Goal: Information Seeking & Learning: Learn about a topic

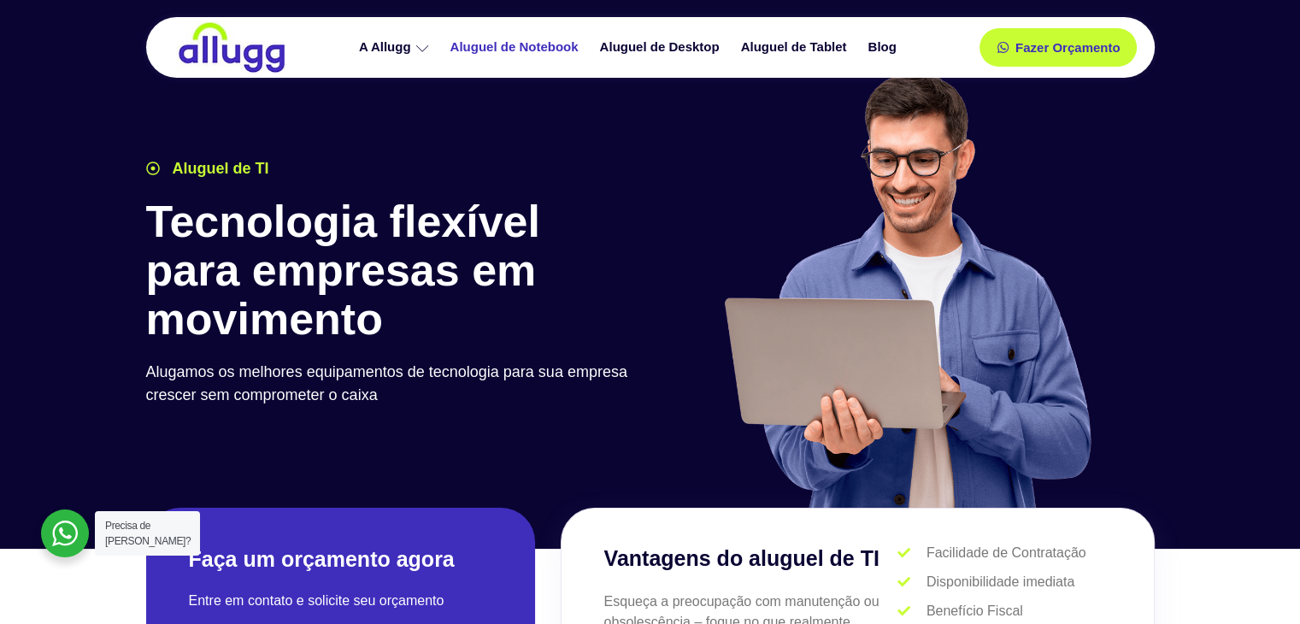
click at [530, 62] on div "A Allugg Compromisso ESG Aluguel de Notebook Aluguel de Desktop Aluguel de Tabl…" at bounding box center [629, 47] width 645 height 61
click at [531, 44] on link "Aluguel de Notebook" at bounding box center [517, 47] width 150 height 30
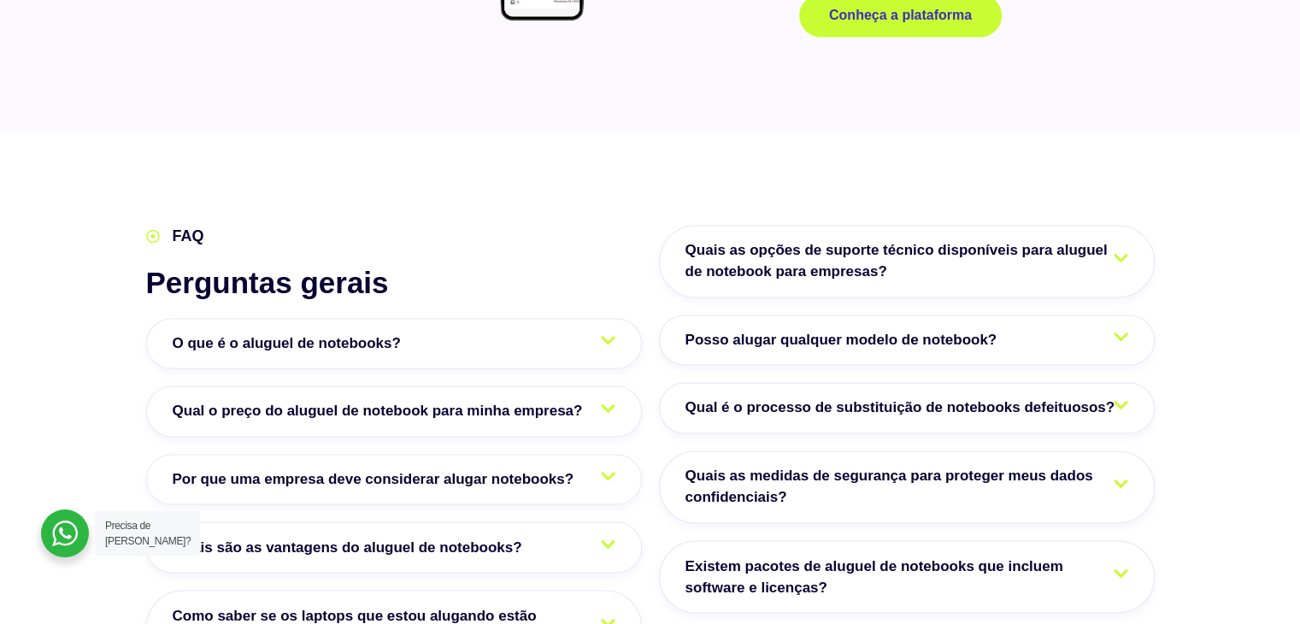
scroll to position [2734, 0]
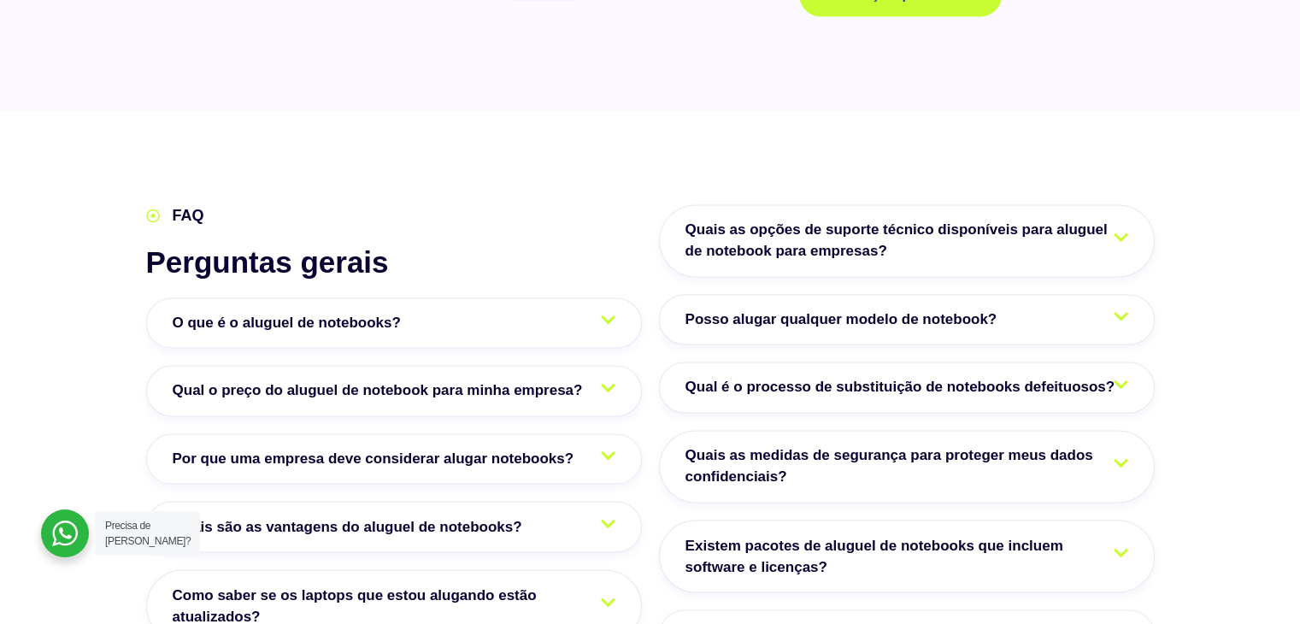
click at [499, 297] on link "O que é o aluguel de notebooks?" at bounding box center [394, 322] width 496 height 51
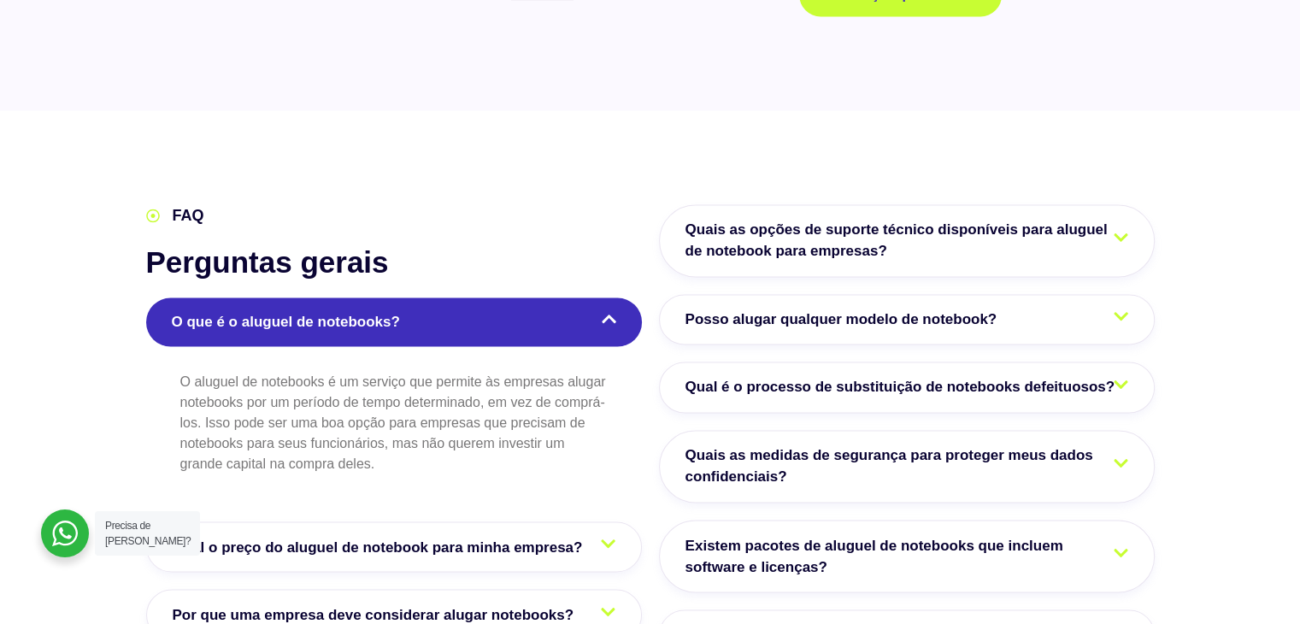
click at [499, 297] on link "O que é o aluguel de notebooks?" at bounding box center [394, 322] width 496 height 50
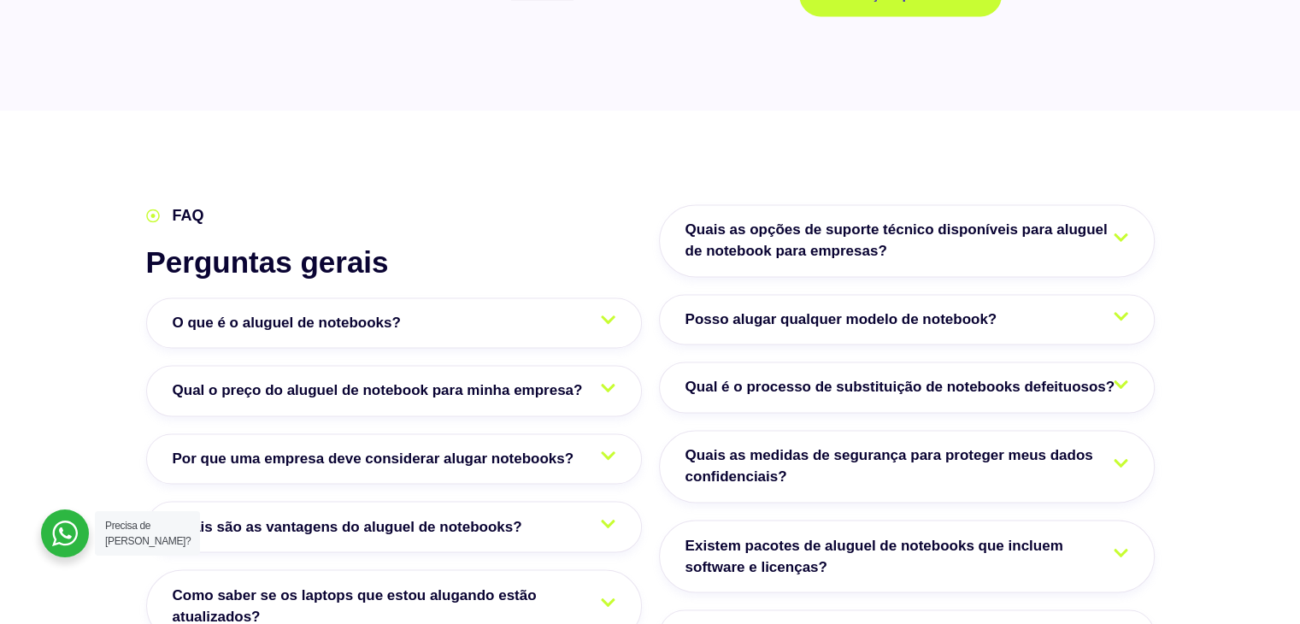
click at [492, 379] on span "Qual o preço do aluguel de notebook para minha empresa?" at bounding box center [382, 390] width 419 height 22
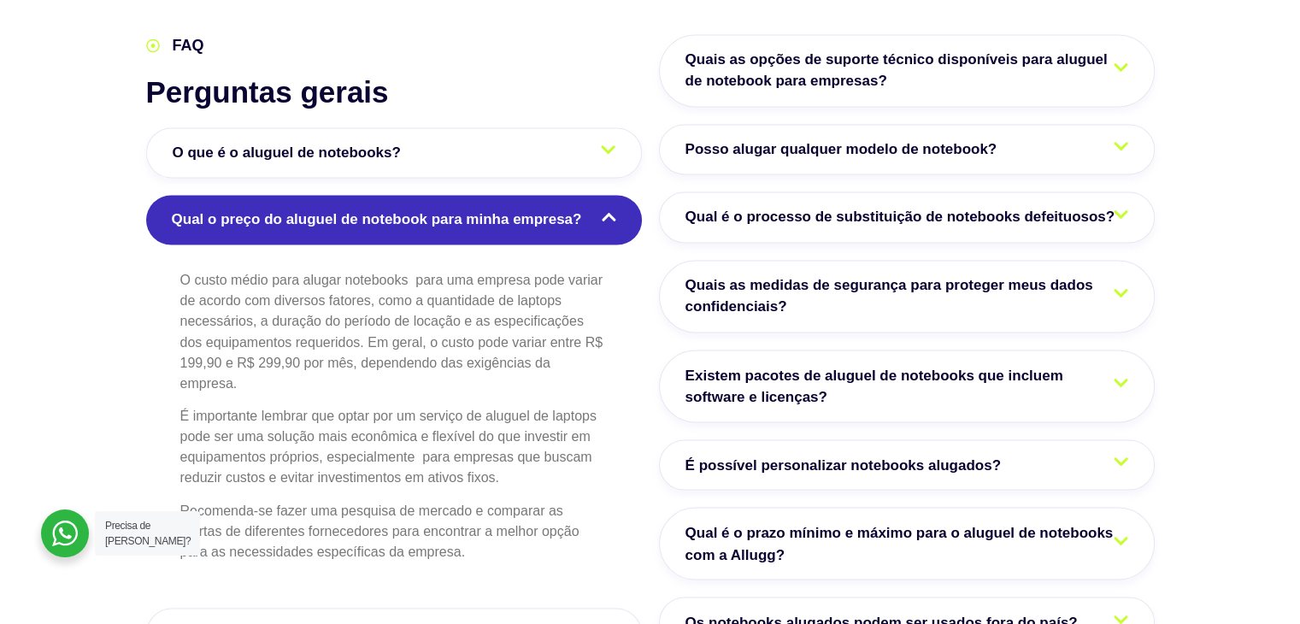
scroll to position [2905, 0]
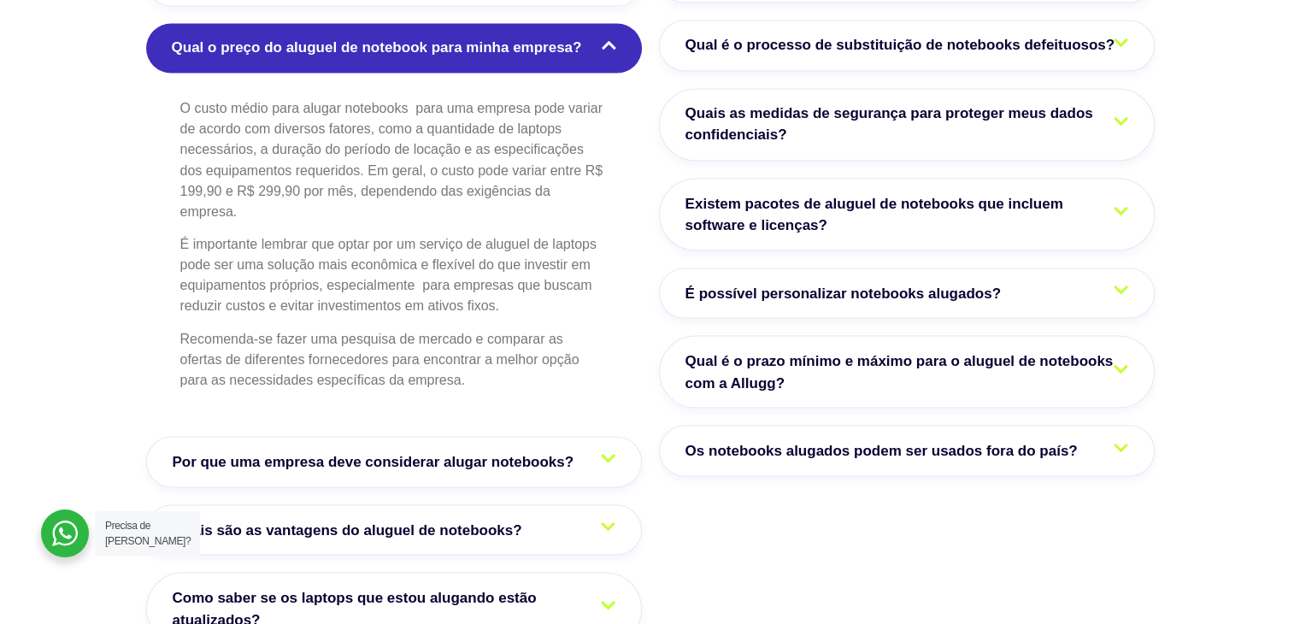
click at [434, 436] on link "Por que uma empresa deve considerar alugar notebooks?" at bounding box center [394, 461] width 496 height 51
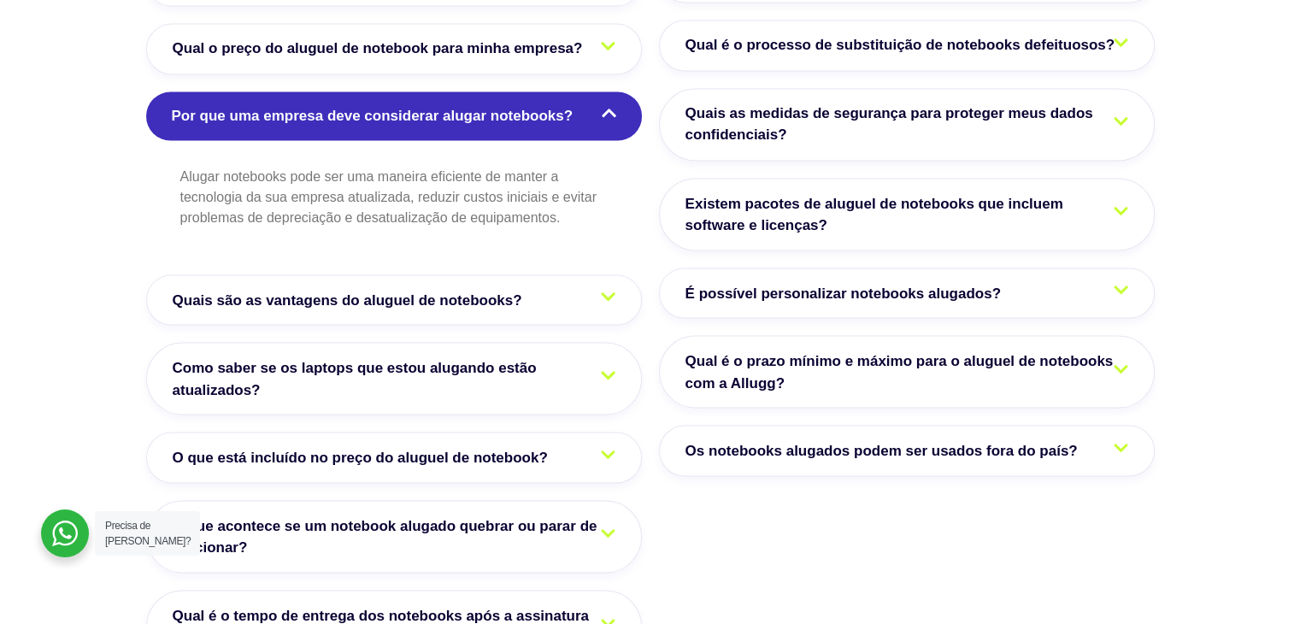
click at [437, 289] on span "Quais são as vantagens do aluguel de notebooks?" at bounding box center [352, 300] width 358 height 22
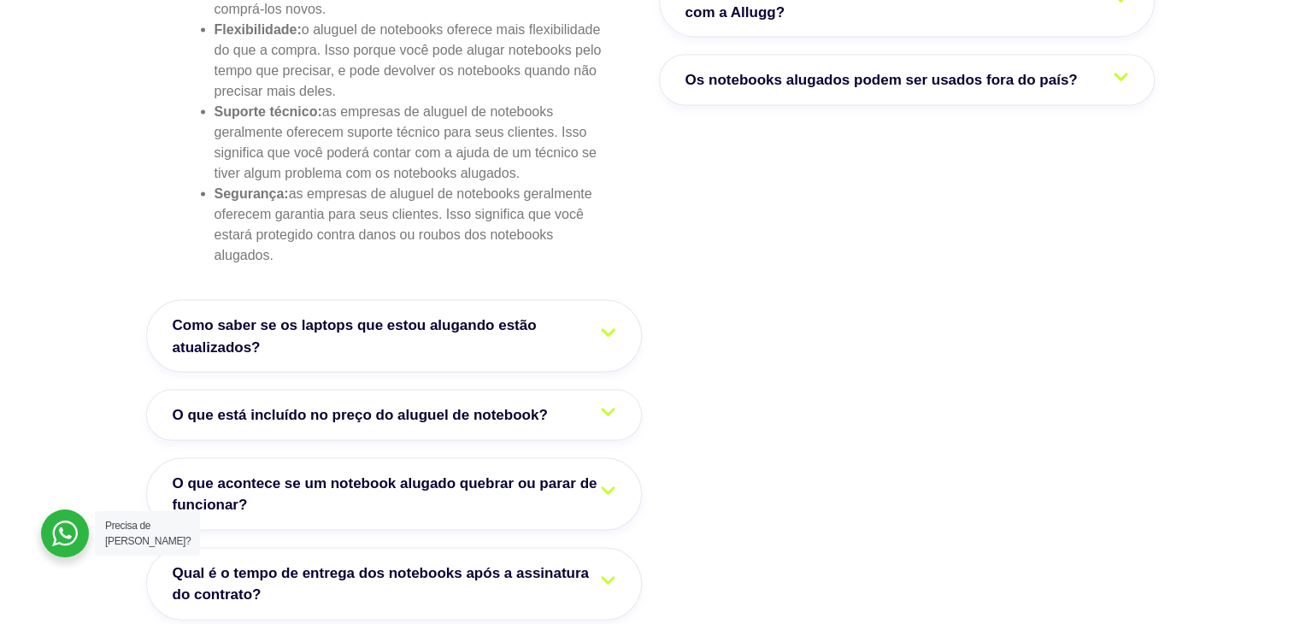
scroll to position [3503, 0]
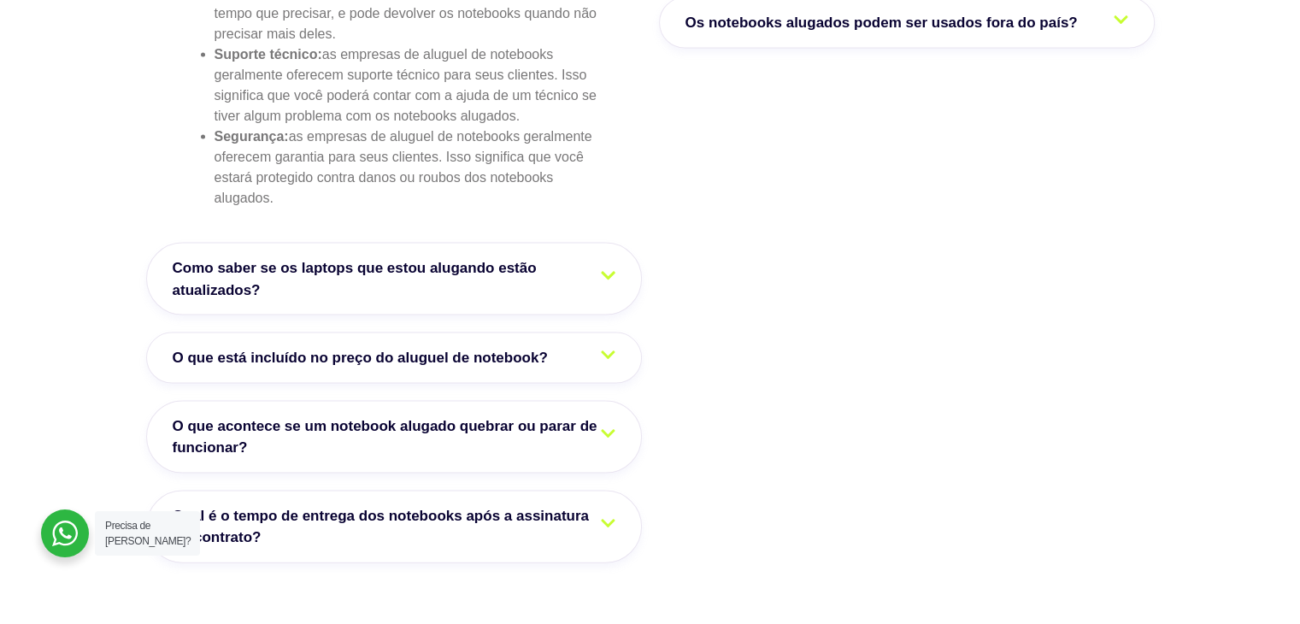
click at [451, 257] on span "Como saber se os laptops que estou alugando estão atualizados?" at bounding box center [394, 279] width 443 height 44
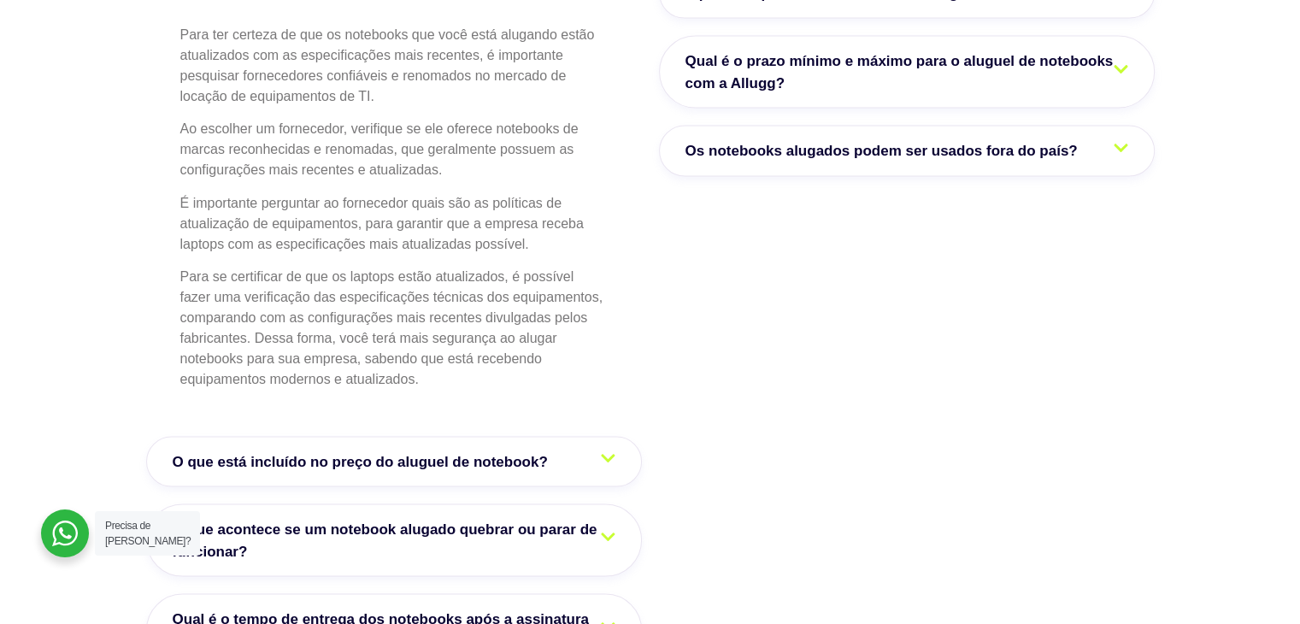
scroll to position [3589, 0]
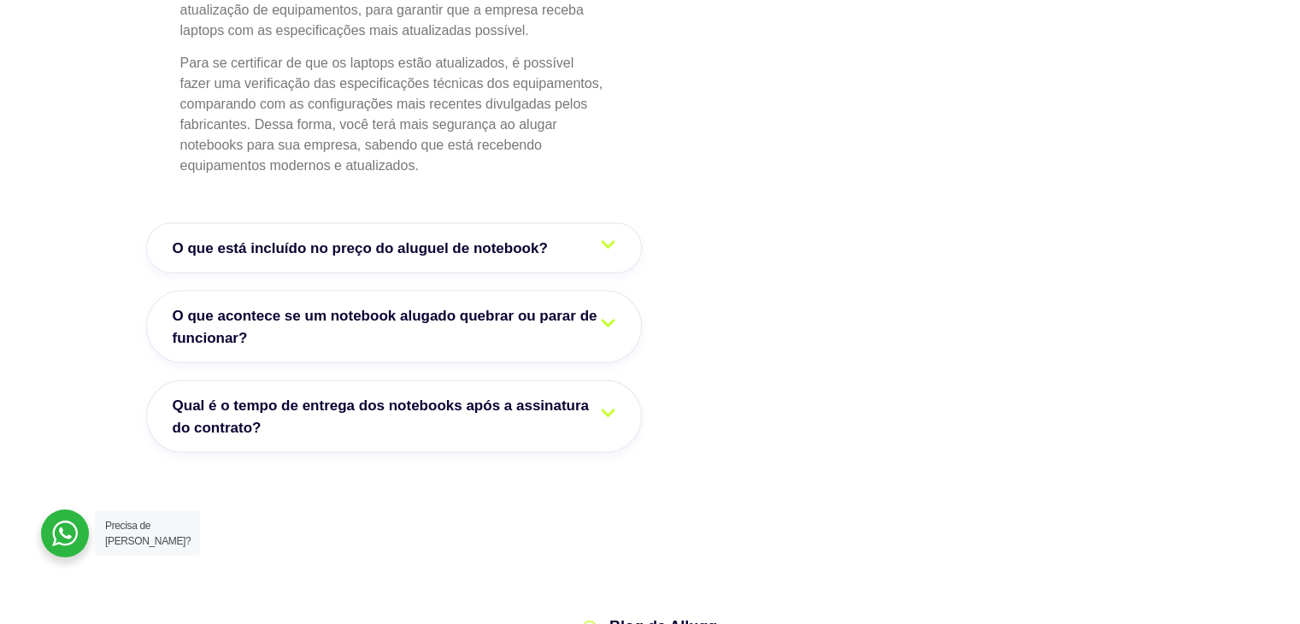
click at [458, 223] on link "O que está incluído no preço do aluguel de notebook?" at bounding box center [394, 248] width 496 height 51
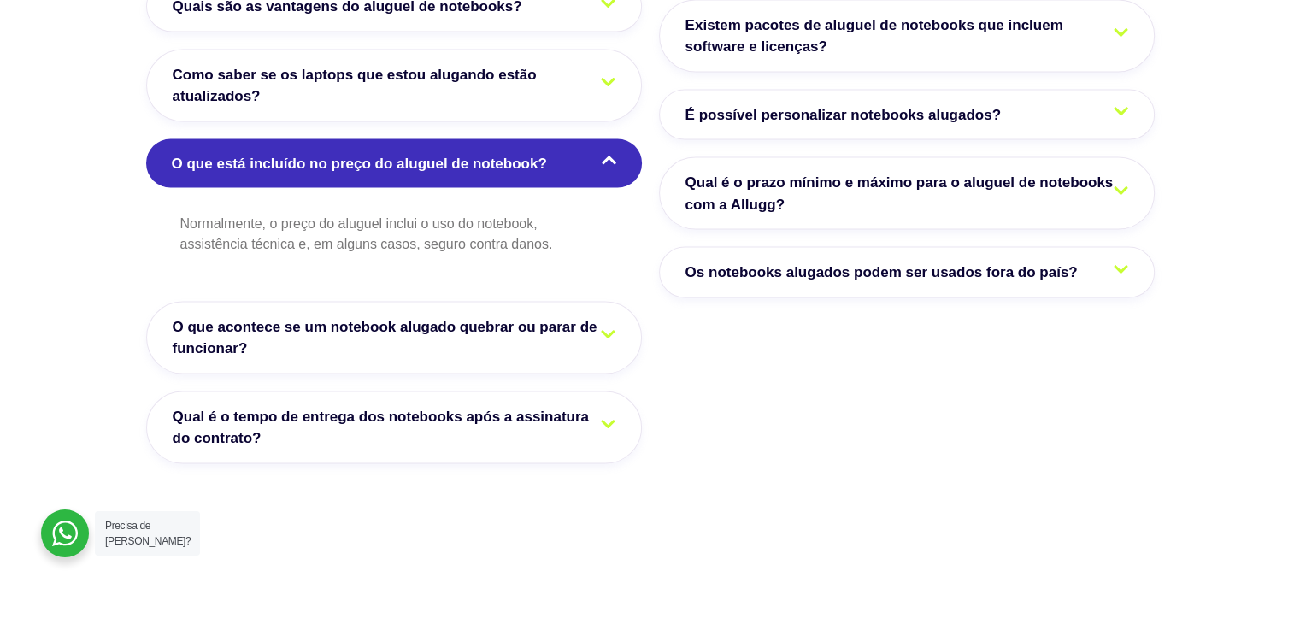
scroll to position [3238, 0]
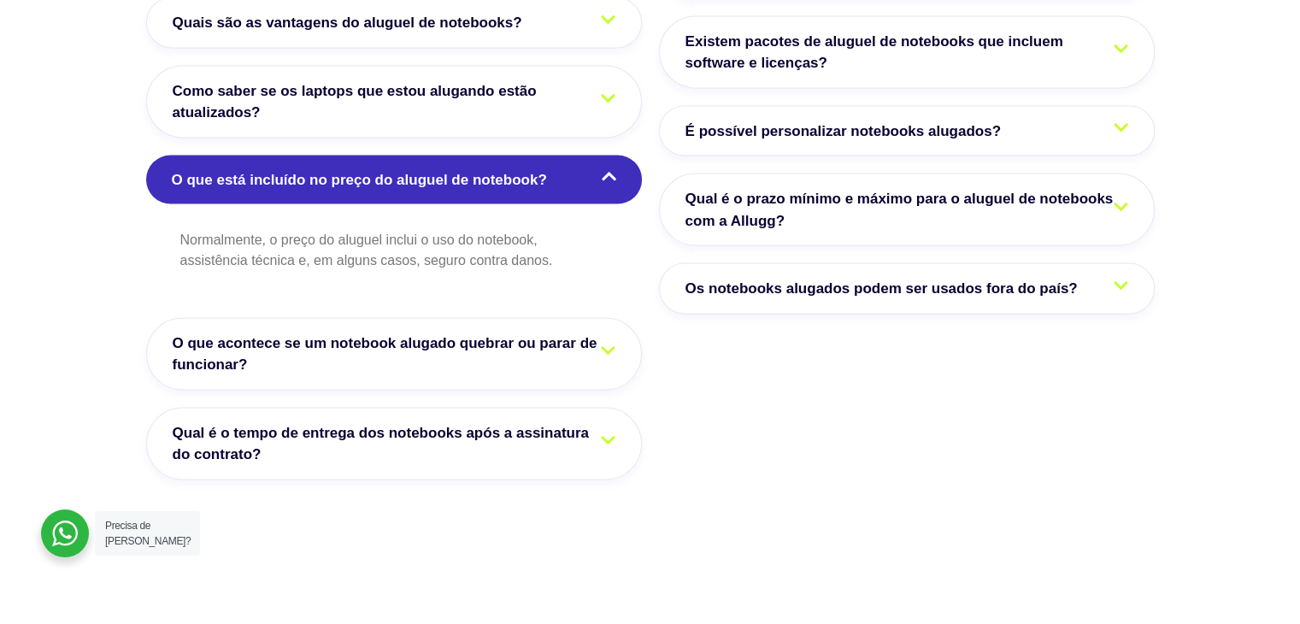
click at [506, 332] on span "O que acontece se um notebook alugado quebrar ou parar de funcionar?" at bounding box center [394, 354] width 443 height 44
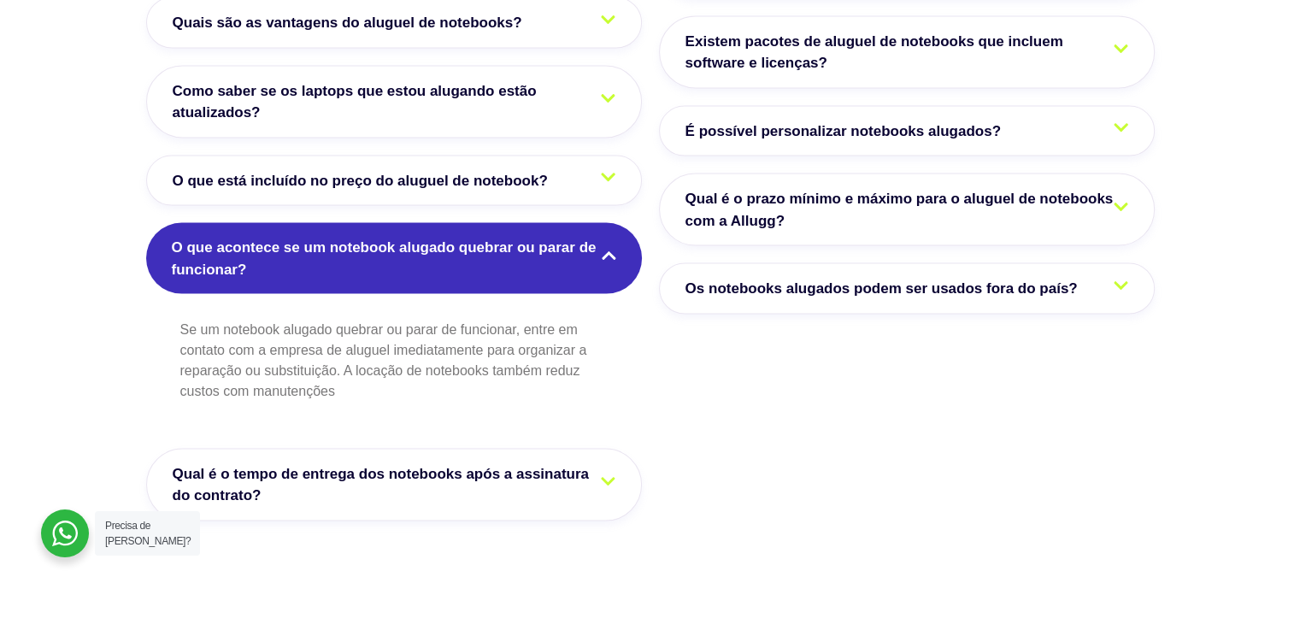
click at [516, 462] on span "Qual é o tempo de entrega dos notebooks após a assinatura do contrato?" at bounding box center [394, 484] width 443 height 44
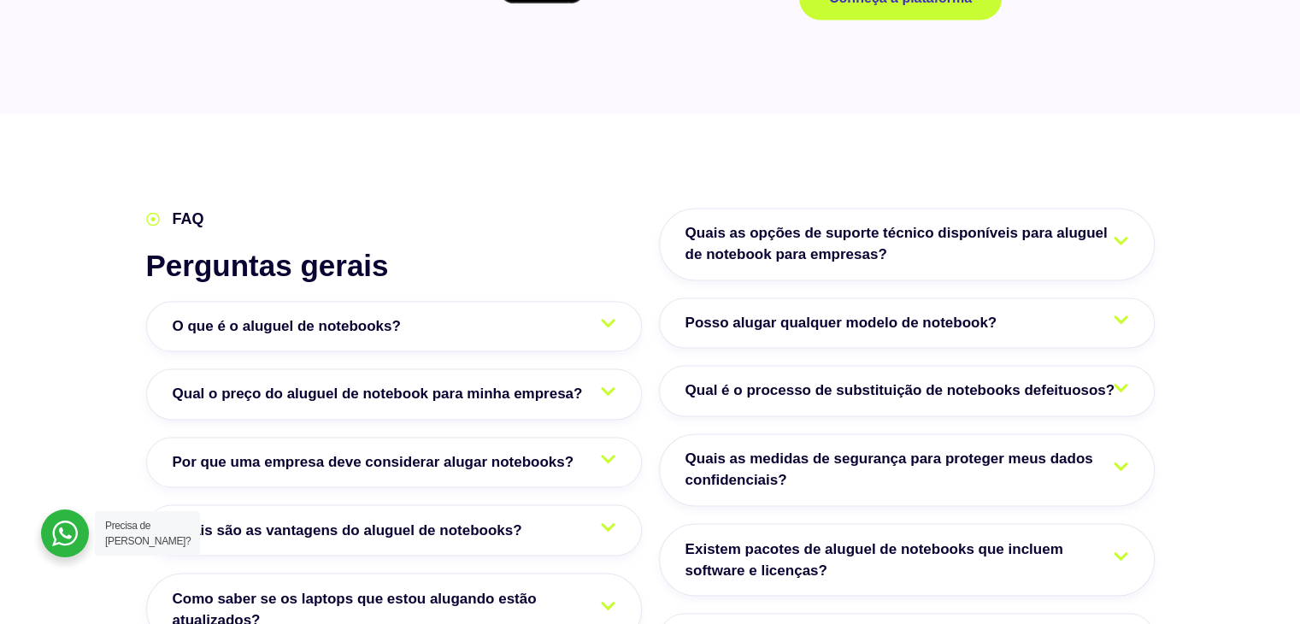
scroll to position [2640, 0]
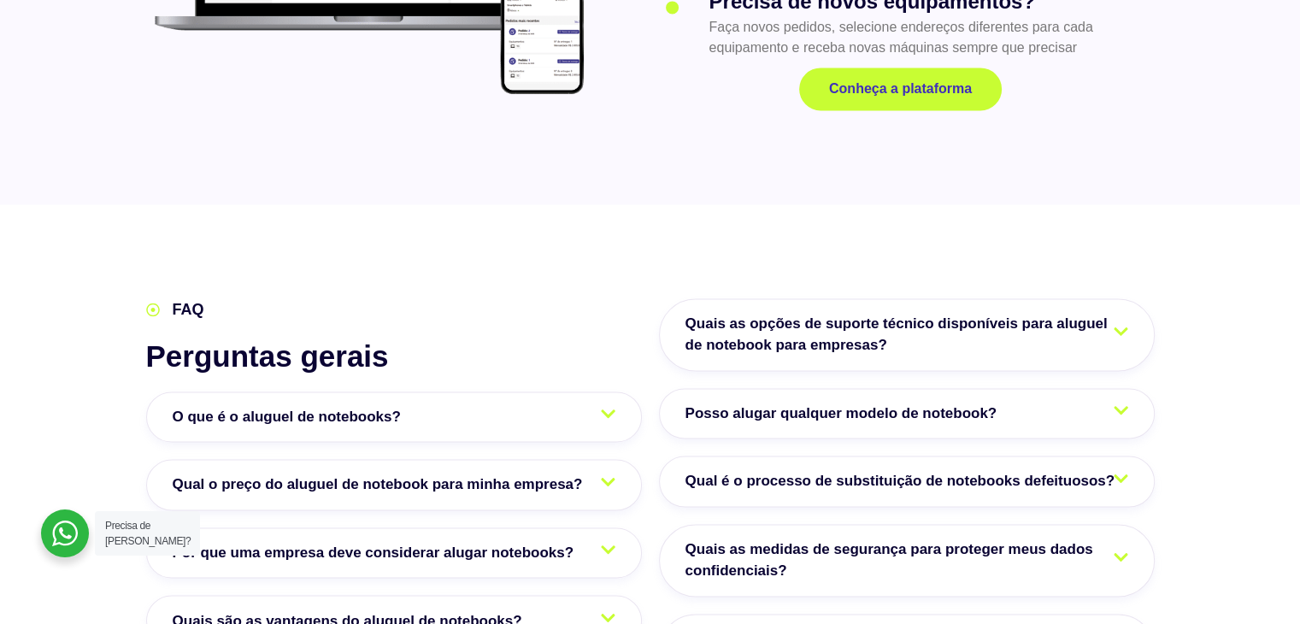
click at [892, 313] on span "Quais as opções de suporte técnico disponíveis para aluguel de notebook para em…" at bounding box center [906, 335] width 443 height 44
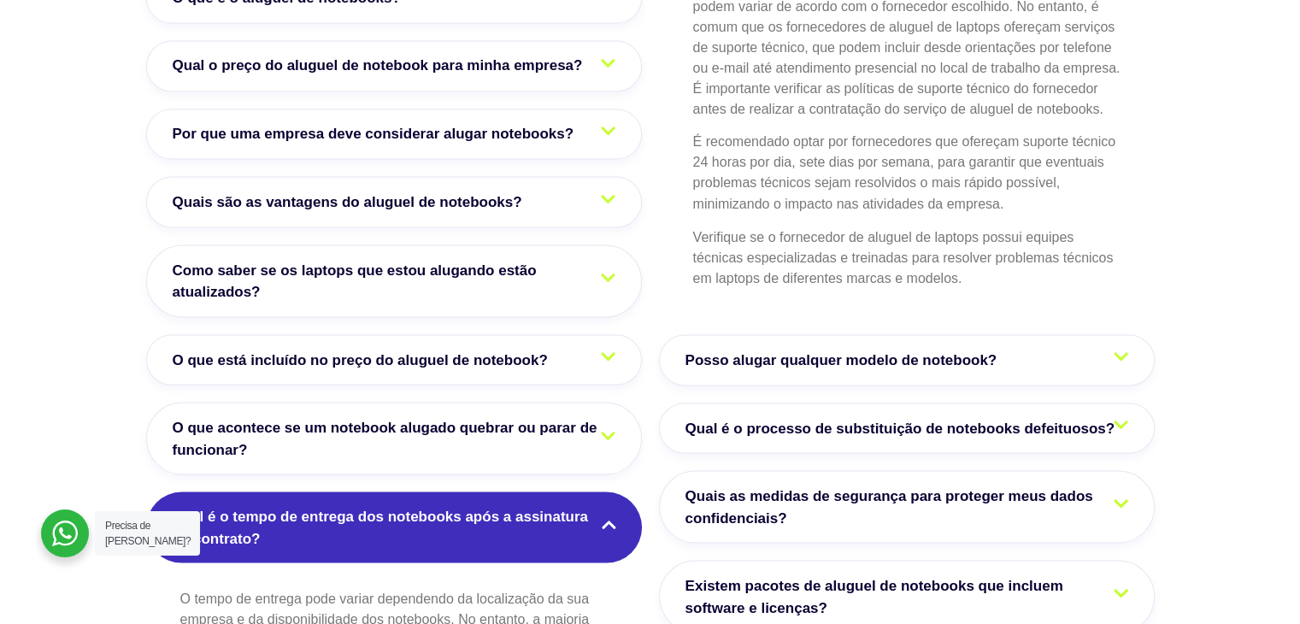
scroll to position [3067, 0]
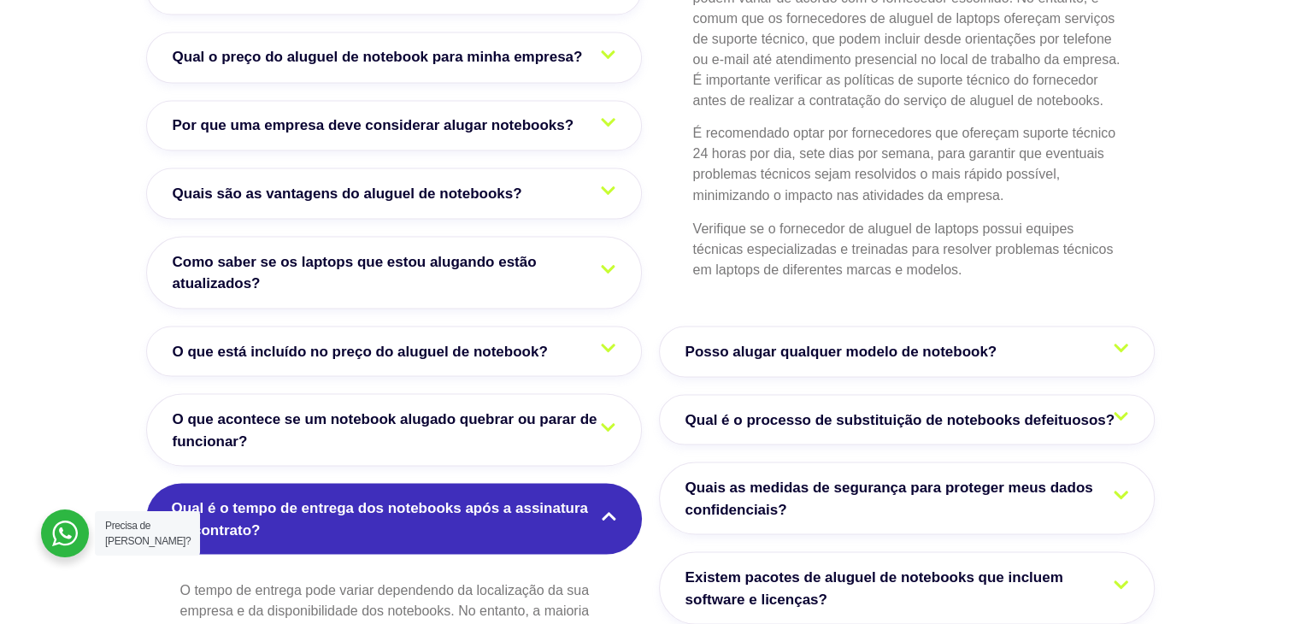
click at [900, 340] on span "Posso alugar qualquer modelo de notebook?" at bounding box center [845, 351] width 320 height 22
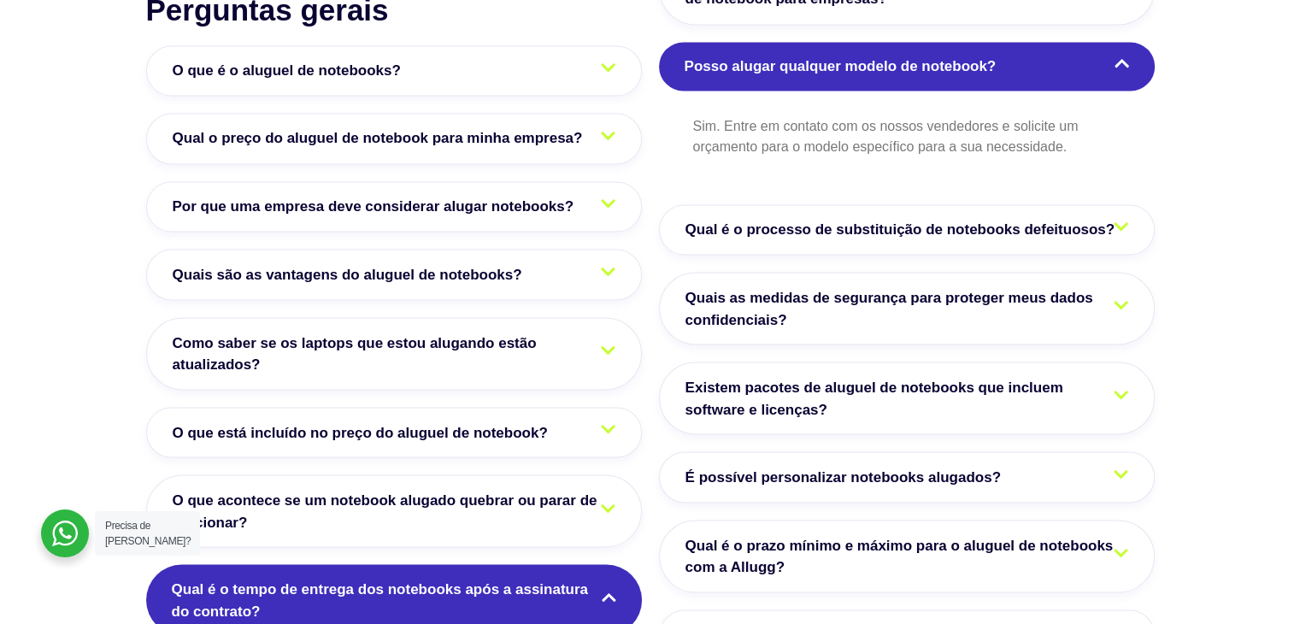
scroll to position [2982, 0]
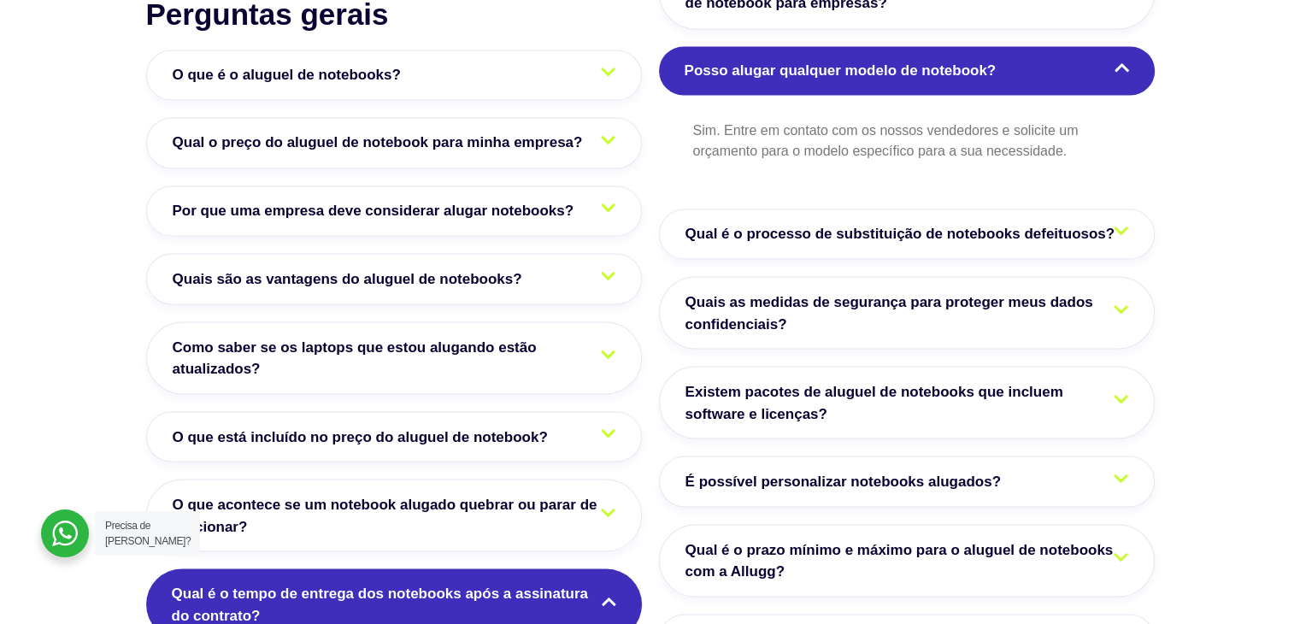
click at [901, 208] on link "Qual é o processo de substituição de notebooks defeituosos?" at bounding box center [907, 233] width 496 height 51
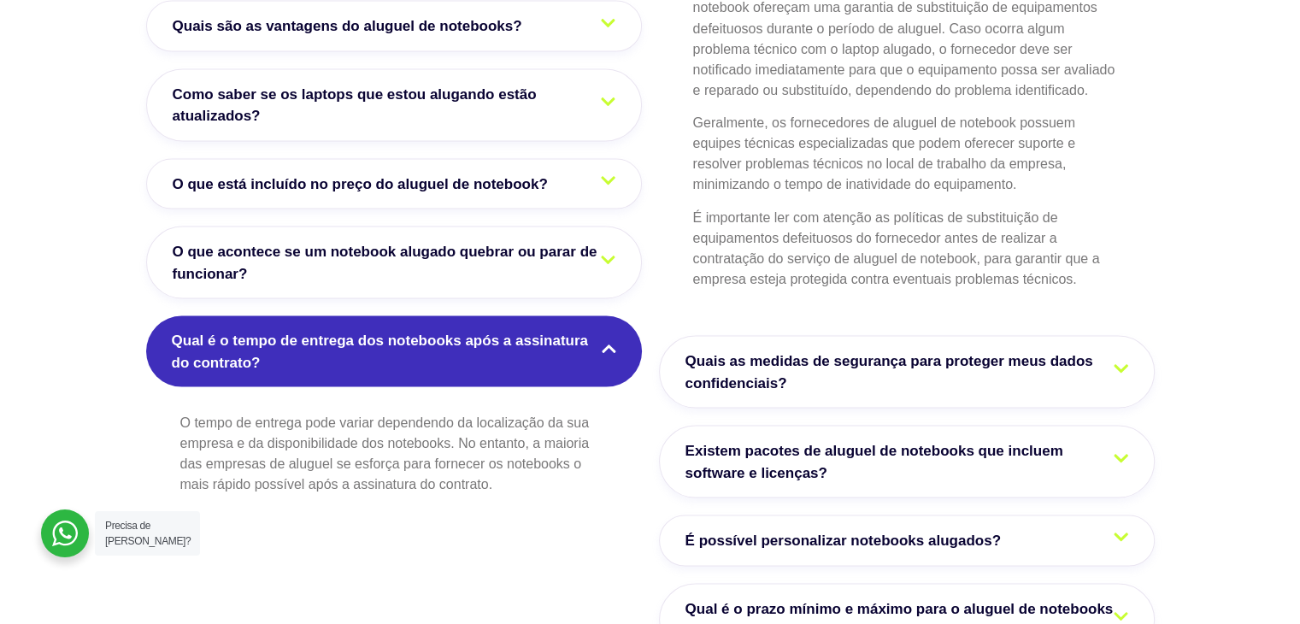
scroll to position [3238, 0]
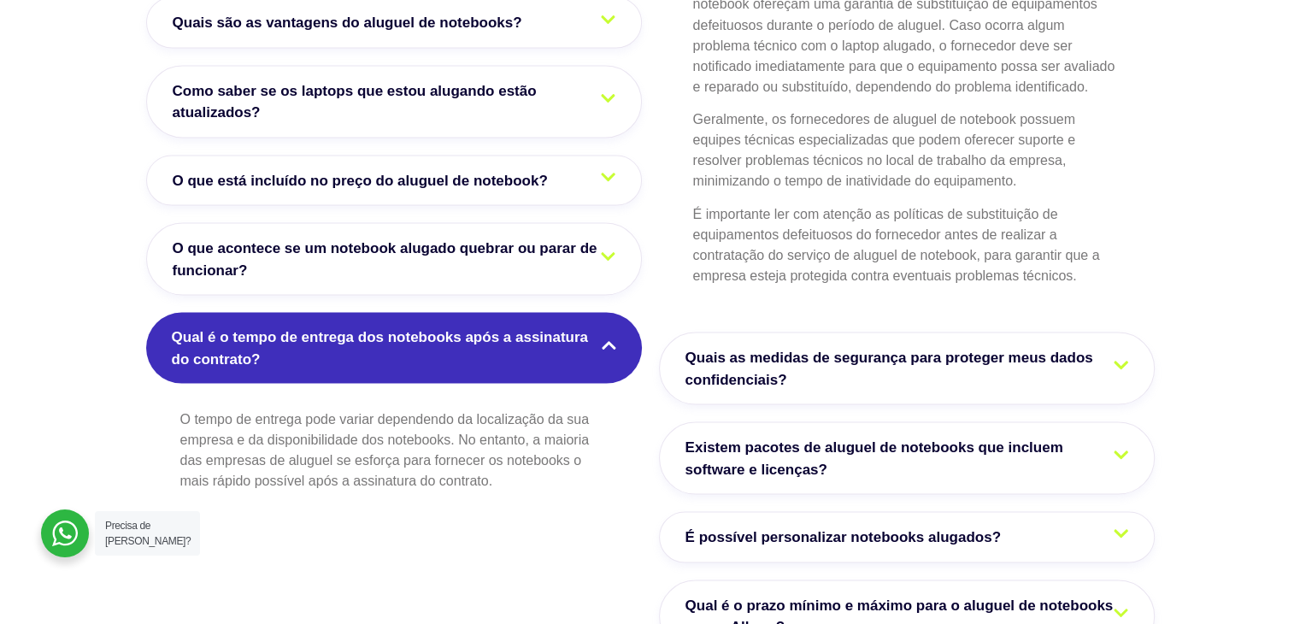
click at [913, 346] on span "Quais as medidas de segurança para proteger meus dados confidenciais?" at bounding box center [906, 368] width 443 height 44
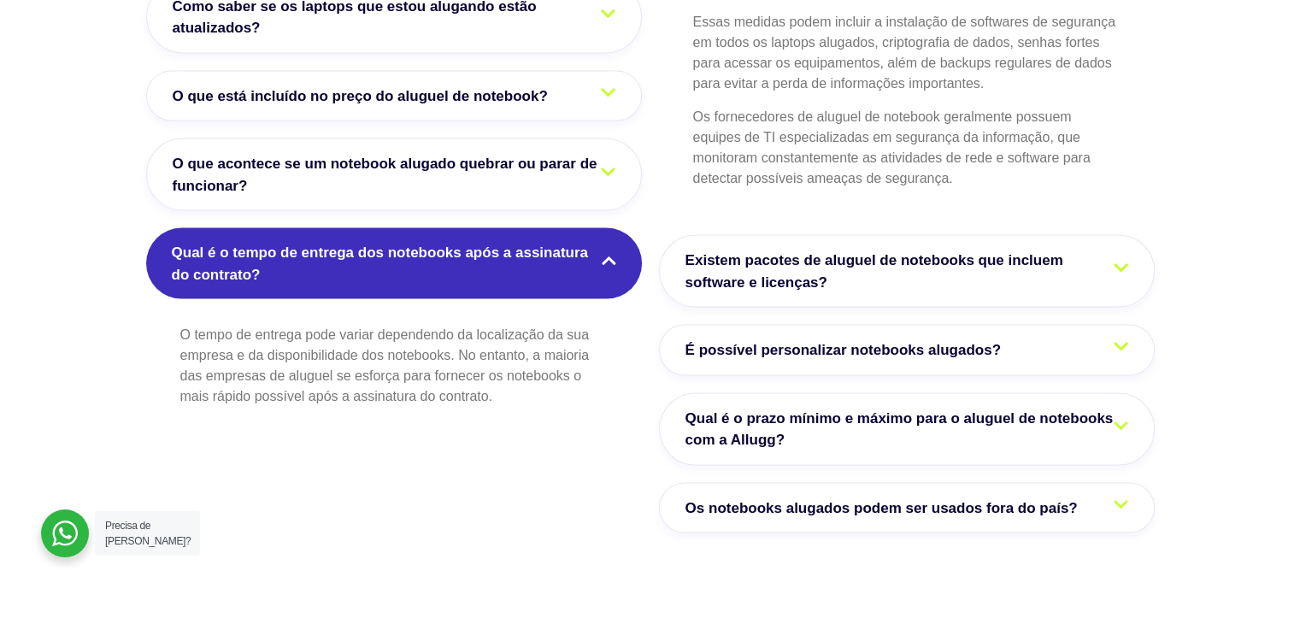
scroll to position [3324, 0]
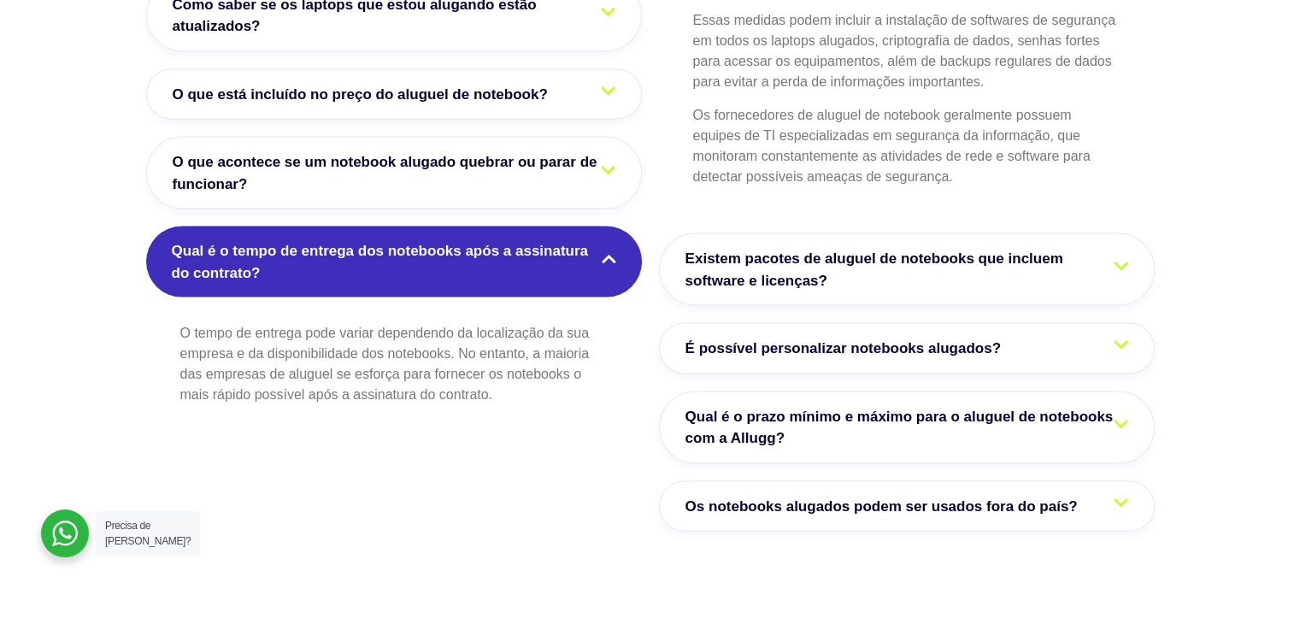
click at [926, 248] on span "Existem pacotes de aluguel de notebooks que incluem software e licenças?" at bounding box center [906, 270] width 443 height 44
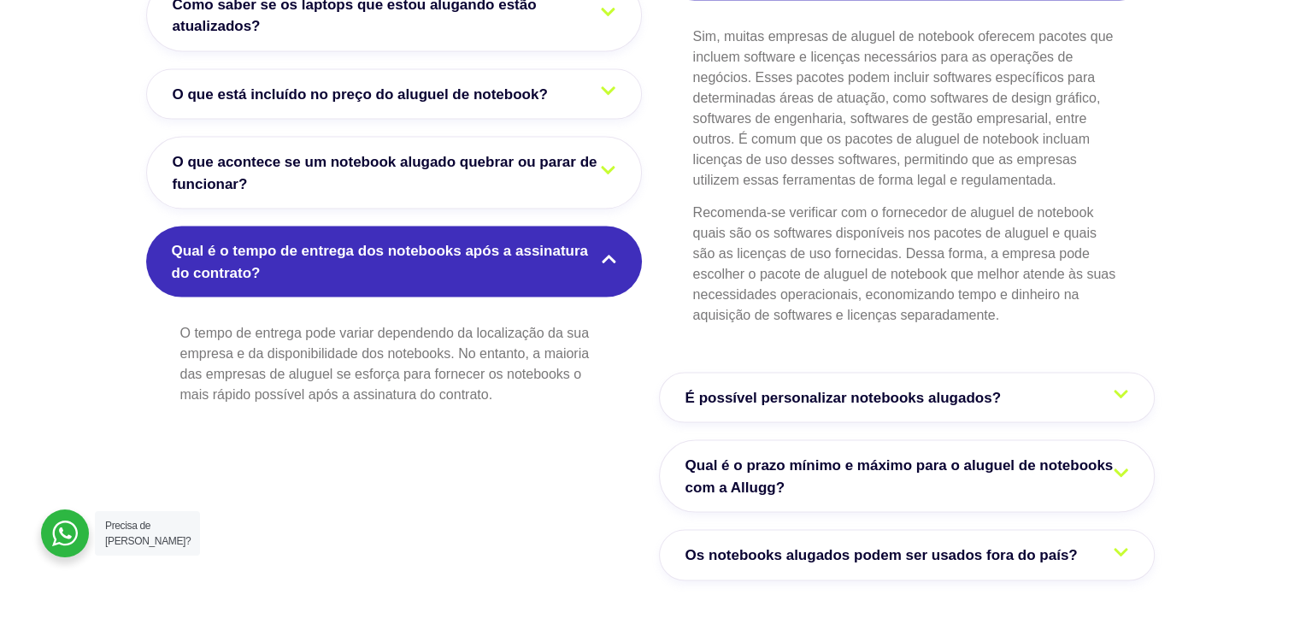
click at [905, 387] on span "É possível personalizar notebooks alugados?" at bounding box center [847, 398] width 324 height 22
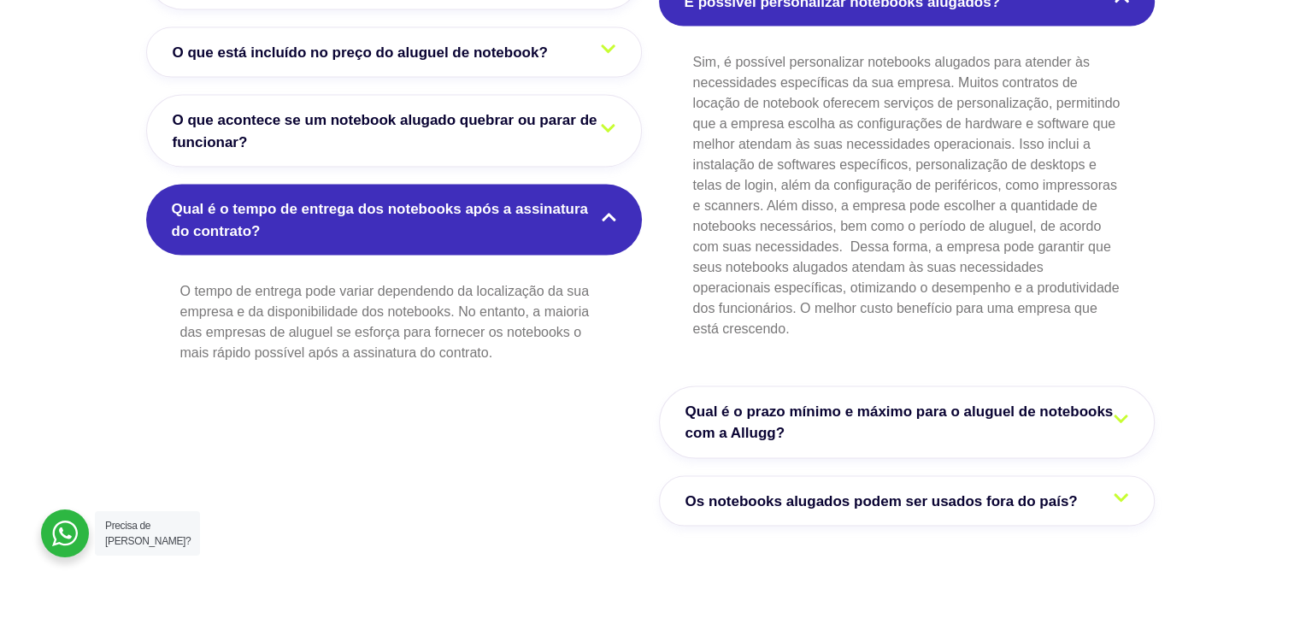
scroll to position [3495, 0]
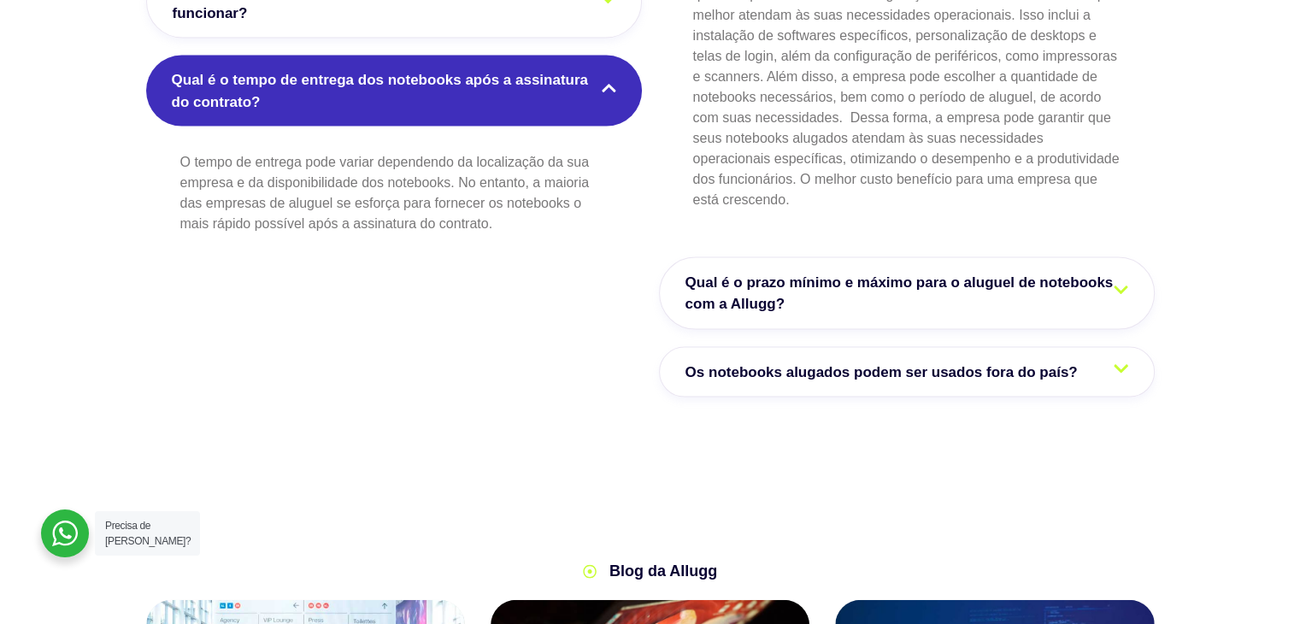
click at [914, 272] on span "Qual é o prazo mínimo e máximo para o aluguel de notebooks com a Allugg?" at bounding box center [906, 294] width 443 height 44
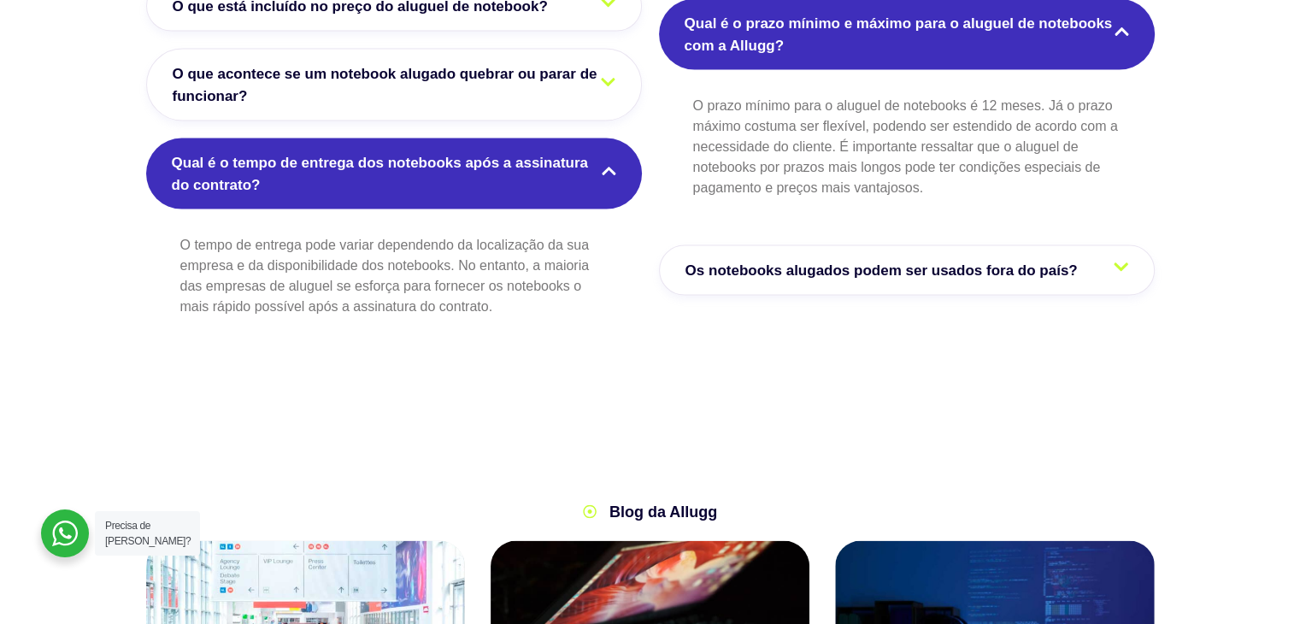
scroll to position [3409, 0]
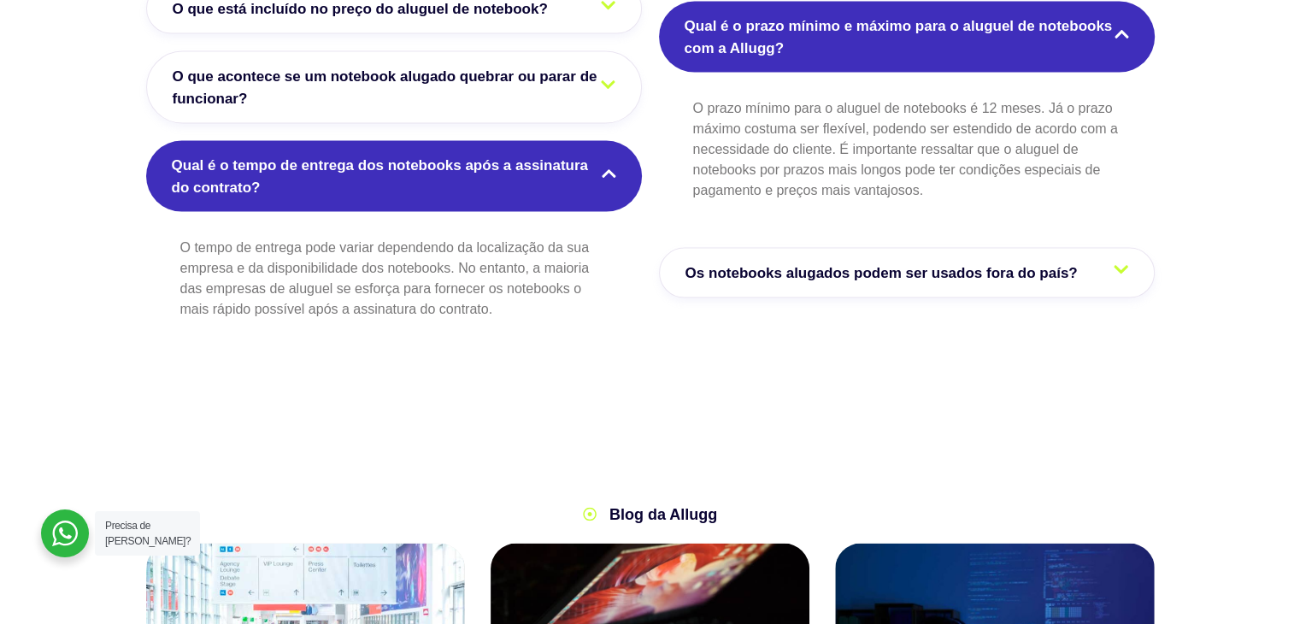
click at [959, 262] on span "Os notebooks alugados podem ser usados fora do país?" at bounding box center [885, 273] width 401 height 22
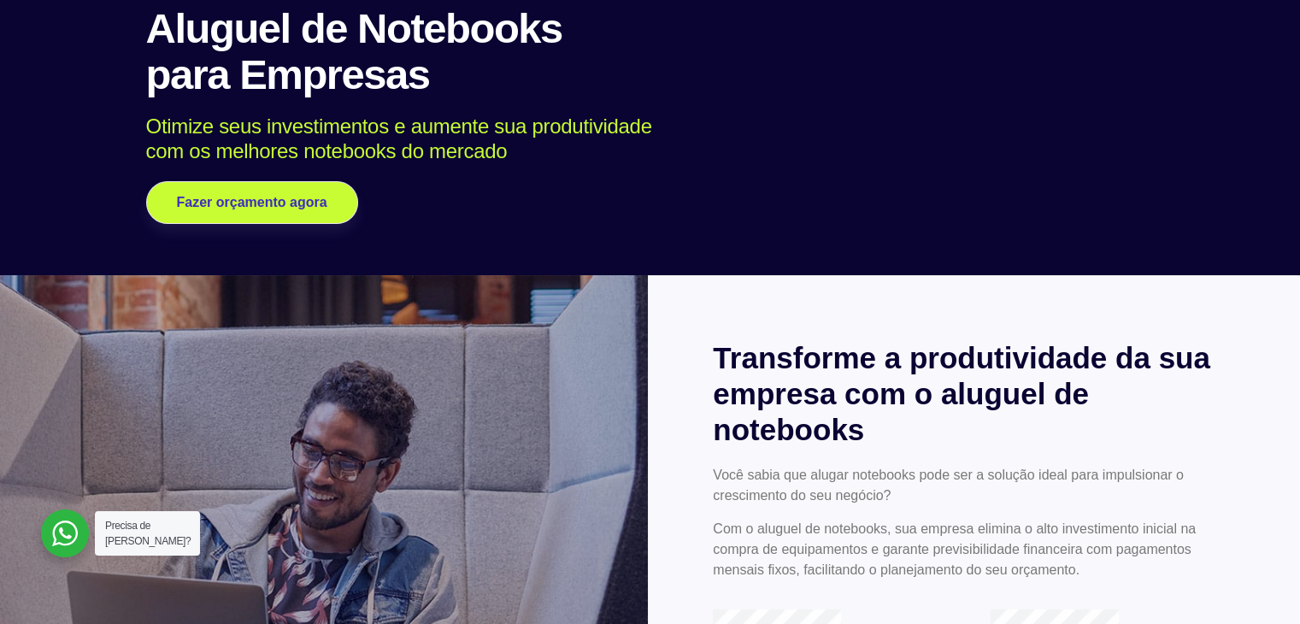
scroll to position [0, 0]
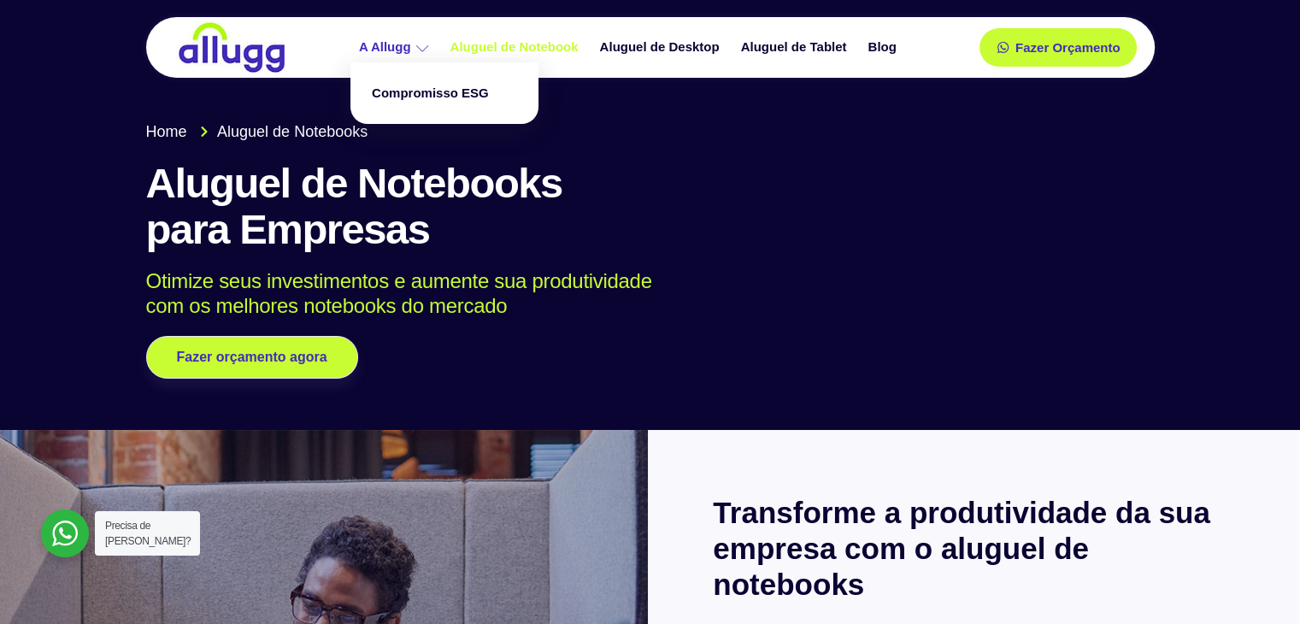
click at [419, 45] on icon at bounding box center [422, 48] width 13 height 13
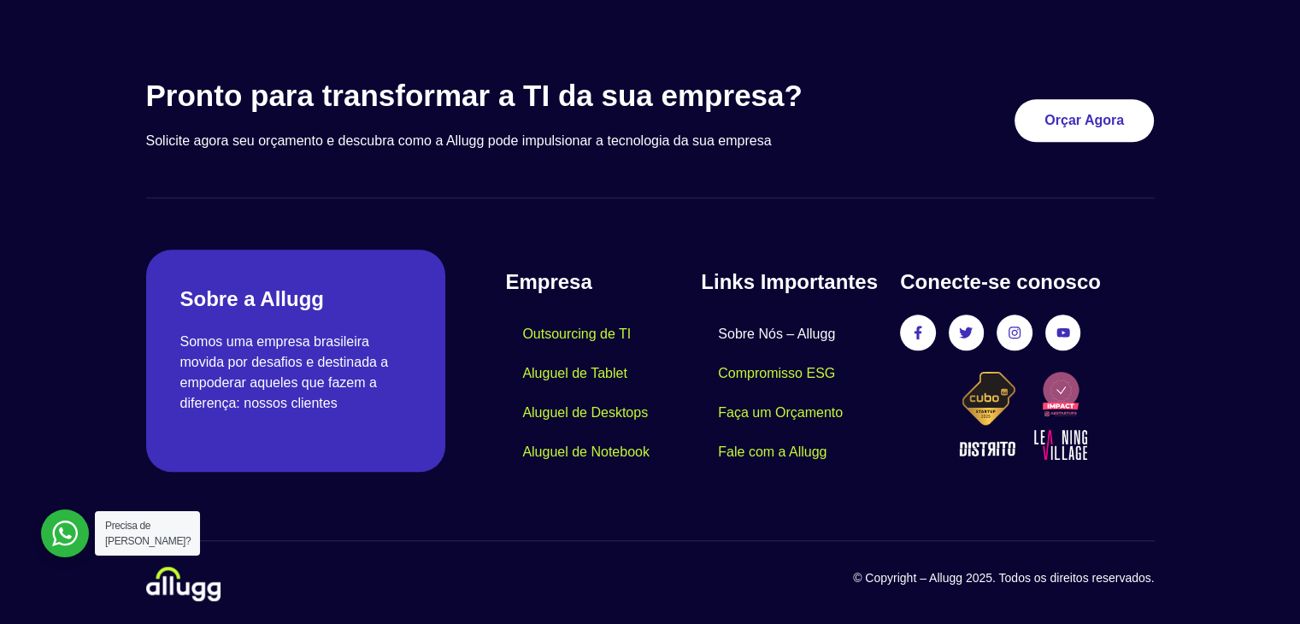
scroll to position [1623, 0]
